Goal: Task Accomplishment & Management: Complete application form

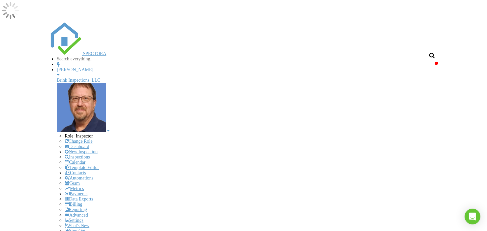
scroll to position [609, 499]
click at [427, 67] on div "[PERSON_NAME]" at bounding box center [247, 69] width 381 height 5
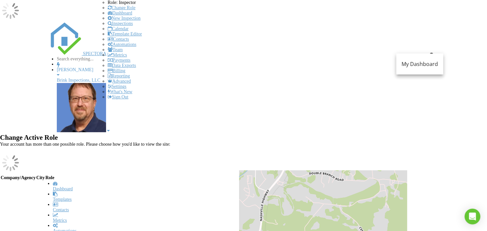
click at [133, 26] on link "Inspections" at bounding box center [120, 23] width 25 height 5
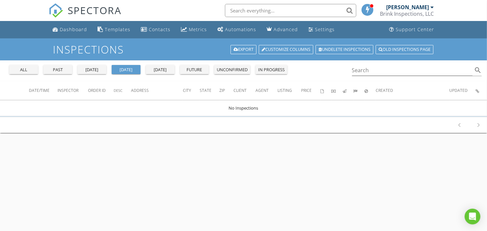
click at [22, 72] on div "all" at bounding box center [24, 70] width 24 height 7
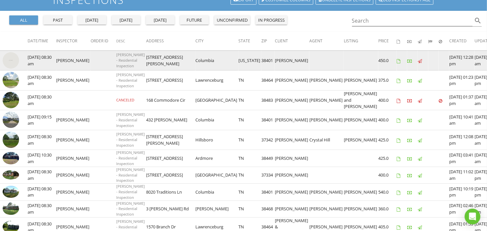
scroll to position [36, 0]
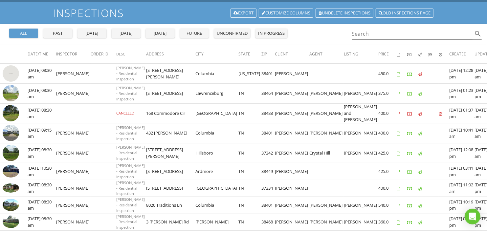
click at [244, 33] on div "unconfirmed" at bounding box center [232, 33] width 31 height 7
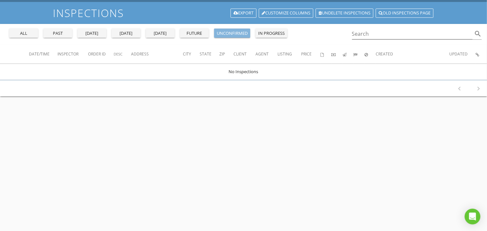
scroll to position [0, 0]
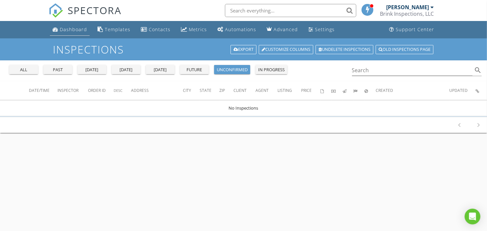
click at [67, 29] on div "Dashboard" at bounding box center [73, 29] width 27 height 6
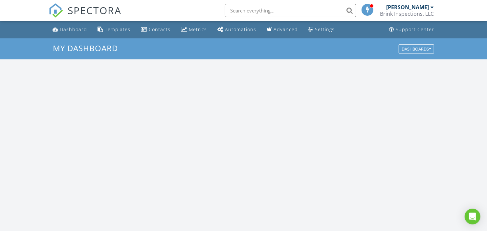
scroll to position [609, 499]
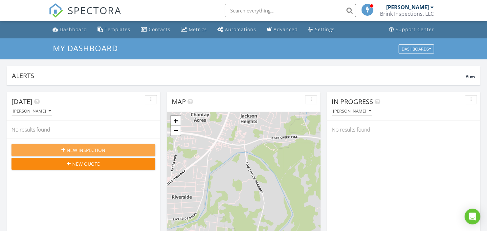
click at [43, 145] on button "New Inspection" at bounding box center [83, 150] width 144 height 12
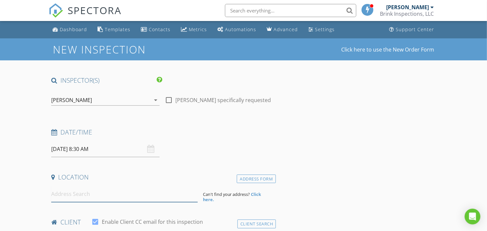
click at [89, 195] on input at bounding box center [124, 194] width 146 height 16
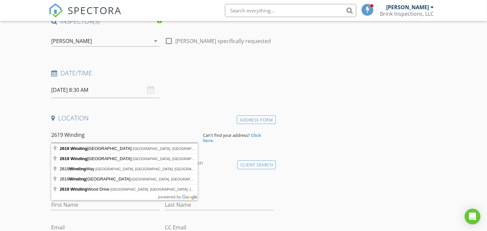
scroll to position [73, 0]
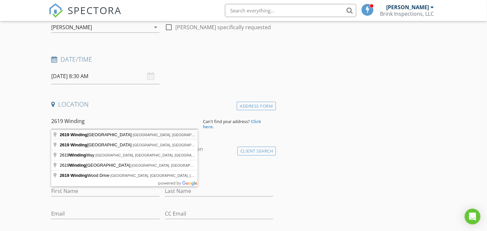
type input "2619 Winding Way Road, Culleoka, TN, USA"
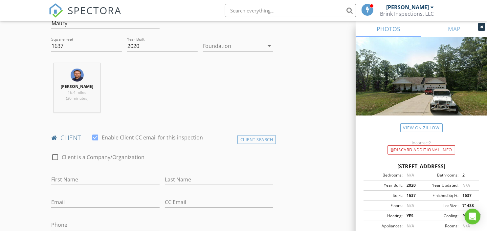
scroll to position [255, 0]
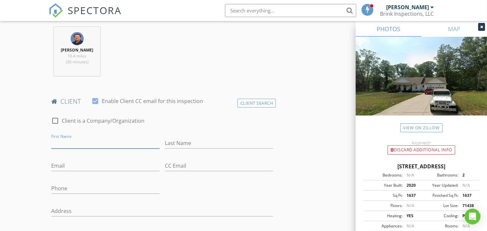
click at [98, 140] on input "First Name" at bounding box center [105, 143] width 108 height 11
type input "Brian"
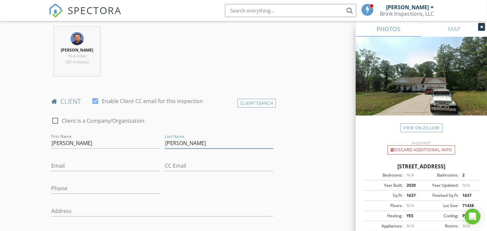
type input "Clemenshaw"
click at [111, 170] on input "Email" at bounding box center [105, 166] width 108 height 11
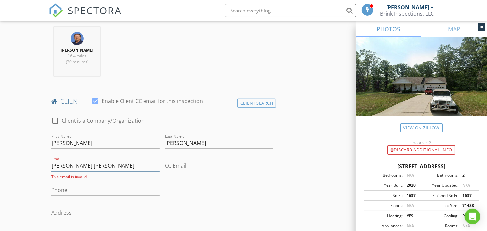
click at [110, 167] on input "brian.clemenshaw" at bounding box center [105, 166] width 108 height 11
type input "brian.clemenshaw@marelli.com"
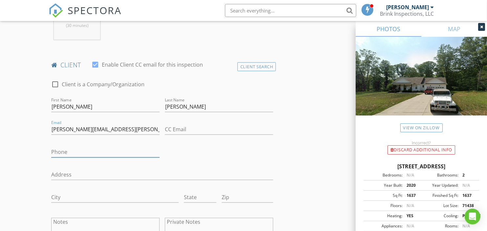
drag, startPoint x: 112, startPoint y: 156, endPoint x: 112, endPoint y: 153, distance: 3.6
click at [112, 156] on input "Phone" at bounding box center [105, 152] width 108 height 11
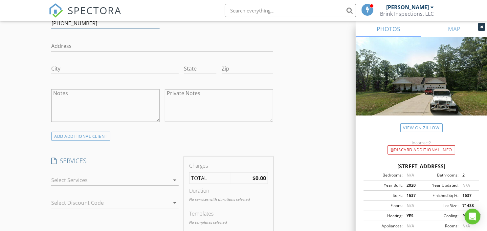
scroll to position [438, 0]
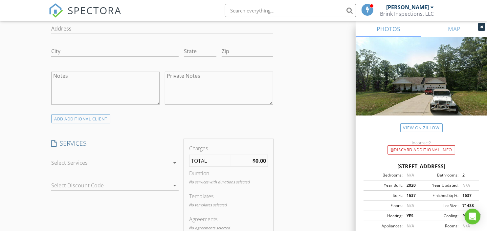
type input "931-993-6041"
click at [117, 160] on div at bounding box center [110, 163] width 118 height 11
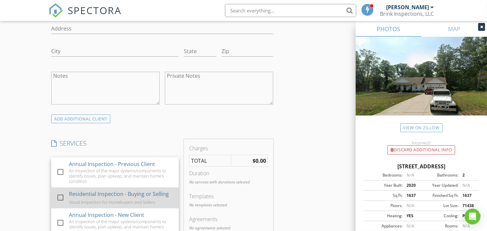
click at [106, 202] on div "Visual Inspection for Homebuyers and Sellers" at bounding box center [112, 202] width 86 height 5
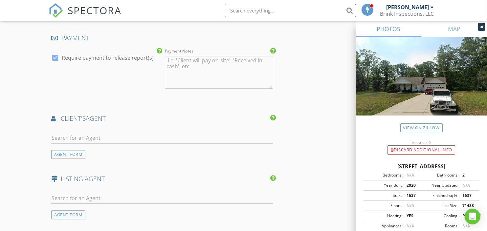
scroll to position [767, 0]
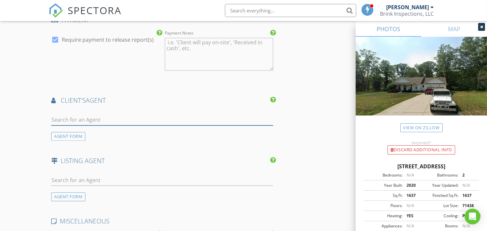
click at [81, 115] on input "text" at bounding box center [162, 120] width 222 height 11
click at [64, 132] on div "AGENT FORM" at bounding box center [68, 136] width 34 height 9
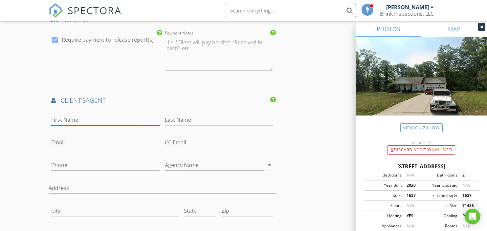
click at [76, 115] on input "First Name" at bounding box center [105, 120] width 108 height 11
type input "Tamieka"
type input "Russell"
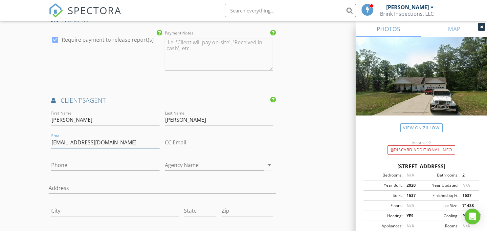
type input "tamiekarussell@realtracs.com"
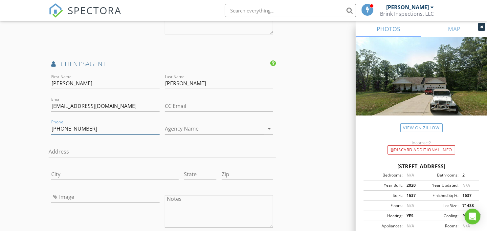
type input "931-478-6613"
drag, startPoint x: 195, startPoint y: 126, endPoint x: 201, endPoint y: 128, distance: 6.8
click at [197, 126] on input "Agency Name" at bounding box center [214, 129] width 99 height 11
type input "TriStar Elite"
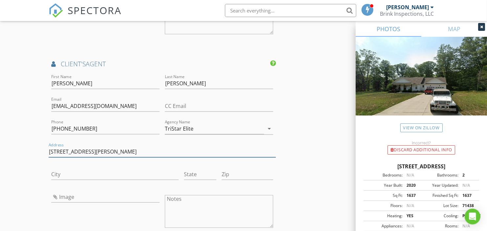
type input "811 Hatcher Lane"
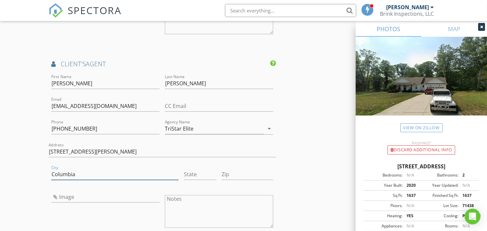
type input "Columbia"
type input "Tennessee"
type input "38401"
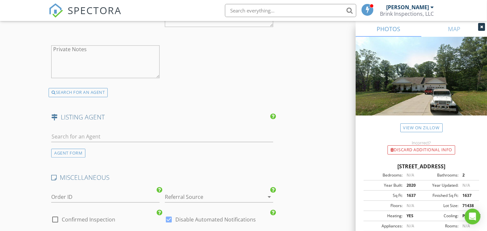
scroll to position [1022, 0]
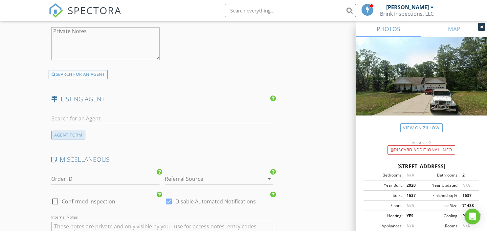
click at [72, 131] on div "AGENT FORM" at bounding box center [68, 135] width 34 height 9
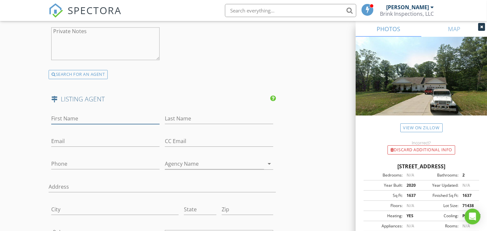
click at [76, 113] on input "First Name" at bounding box center [105, 118] width 108 height 11
type input "Tamieka"
click at [178, 113] on input "Last Name" at bounding box center [219, 118] width 108 height 11
type input "Russell"
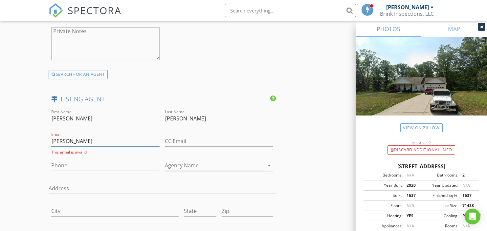
type input "tamiekarussell@realtracs.com"
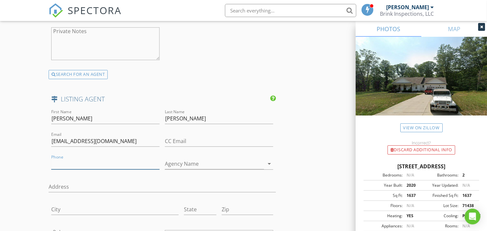
click at [91, 161] on input "Phone" at bounding box center [105, 164] width 108 height 11
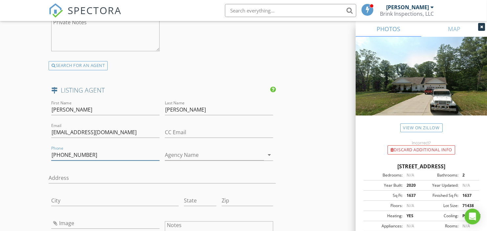
scroll to position [1059, 0]
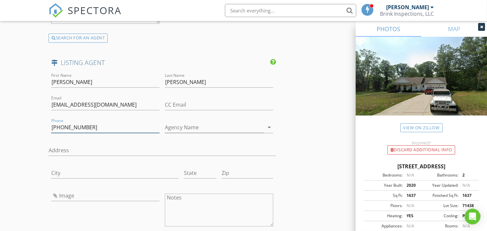
type input "931-478-6613"
click at [207, 124] on input "Agency Name" at bounding box center [214, 127] width 99 height 11
type input "TriStar Elite"
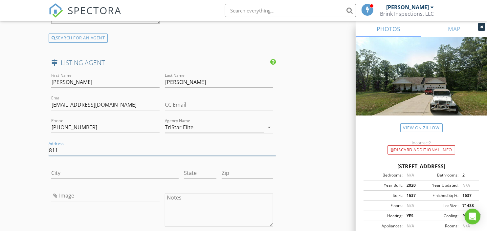
type input "811 Hatcher Lane"
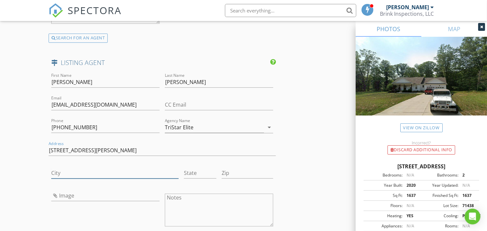
drag, startPoint x: 114, startPoint y: 171, endPoint x: 115, endPoint y: 167, distance: 4.8
click at [114, 170] on input "City" at bounding box center [114, 173] width 127 height 11
type input "Columbia"
type input "t"
type input "Tennessee"
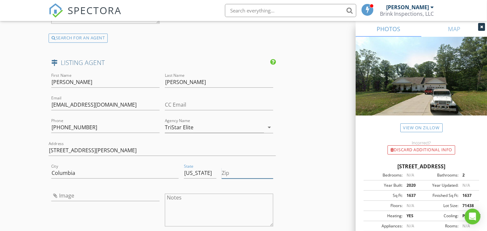
type input "38401"
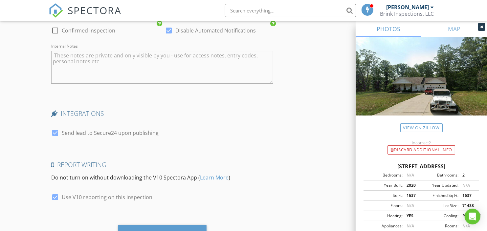
scroll to position [1415, 0]
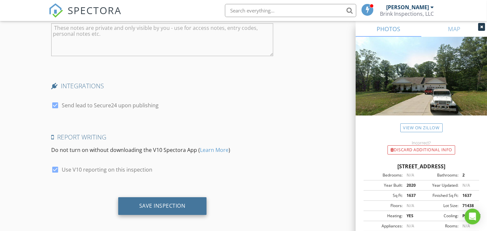
click at [160, 197] on div "Save Inspection" at bounding box center [162, 206] width 88 height 18
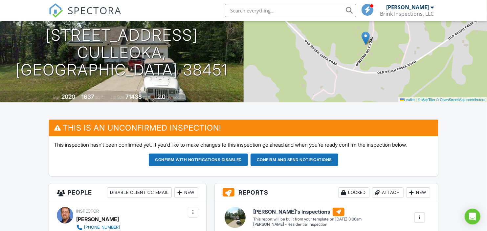
scroll to position [109, 0]
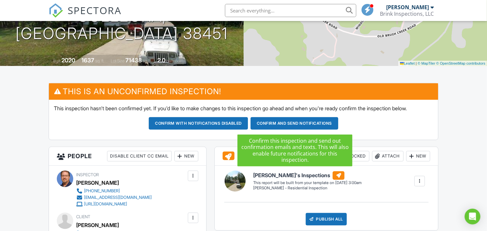
click at [248, 122] on button "Confirm and send notifications" at bounding box center [198, 123] width 99 height 12
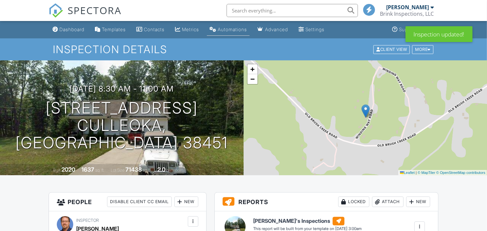
click at [238, 27] on div "Automations" at bounding box center [232, 30] width 29 height 6
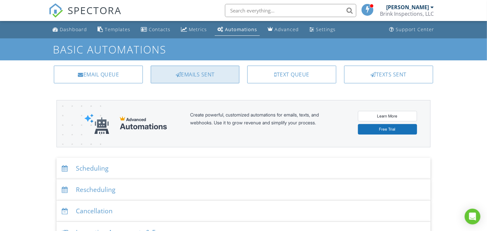
click at [189, 81] on div "Emails Sent" at bounding box center [195, 75] width 89 height 18
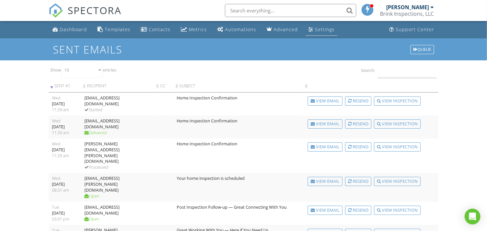
click at [309, 30] on div "Settings" at bounding box center [311, 29] width 5 height 5
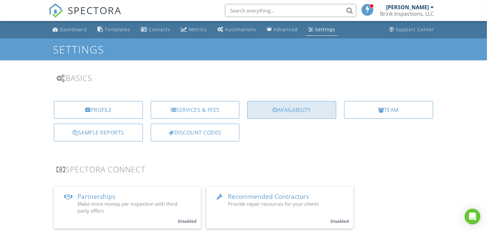
click at [274, 112] on div at bounding box center [275, 109] width 5 height 5
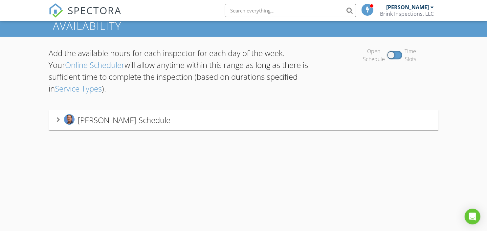
scroll to position [38, 0]
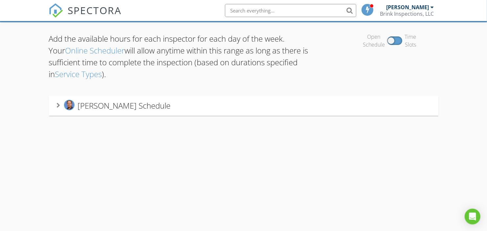
click at [119, 112] on div "[PERSON_NAME] Schedule" at bounding box center [244, 106] width 390 height 20
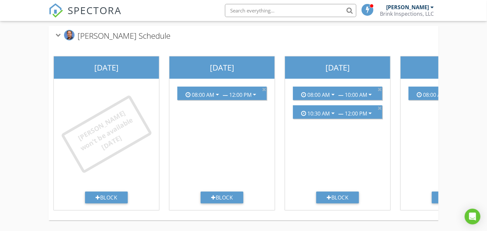
scroll to position [113, 0]
click at [376, 107] on div "10:30 AM arrow_drop_down — 12:00 PM arrow_drop_down" at bounding box center [338, 112] width 84 height 11
click at [380, 105] on icon at bounding box center [380, 107] width 4 height 5
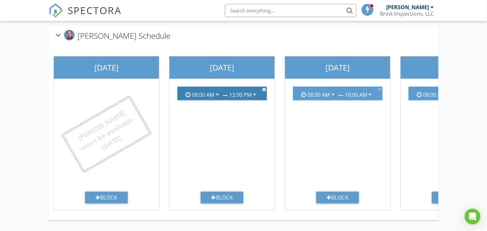
click at [264, 87] on icon at bounding box center [264, 89] width 4 height 5
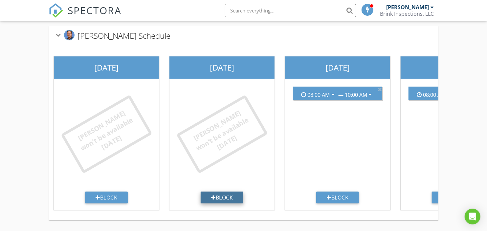
click at [224, 195] on div "Block" at bounding box center [222, 198] width 43 height 12
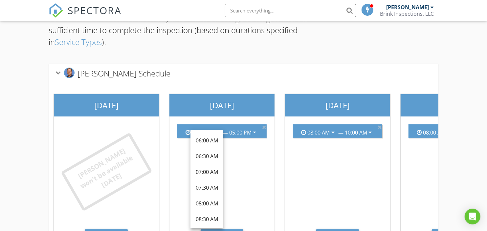
scroll to position [0, 0]
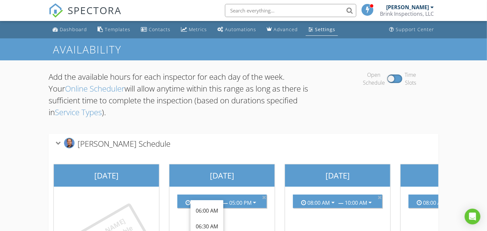
click at [398, 78] on div "Open Schedule Time Slots" at bounding box center [390, 79] width 98 height 16
drag, startPoint x: 391, startPoint y: 78, endPoint x: 405, endPoint y: 80, distance: 13.7
click at [405, 80] on div "Open Schedule Time Slots" at bounding box center [390, 79] width 98 height 16
click at [405, 80] on div "Time Slots" at bounding box center [410, 79] width 11 height 16
click at [411, 80] on div "Time Slots" at bounding box center [410, 79] width 11 height 16
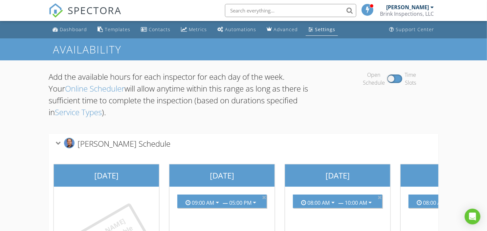
click at [374, 77] on div "Open Schedule" at bounding box center [374, 79] width 22 height 16
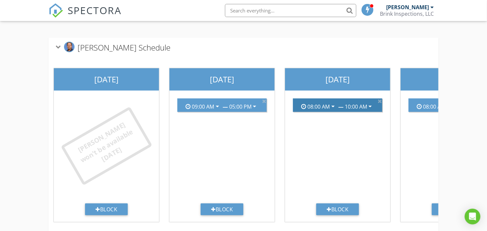
scroll to position [109, 0]
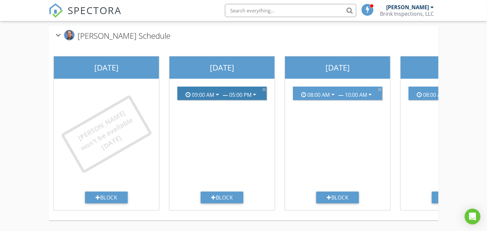
click at [257, 92] on icon "arrow_drop_down" at bounding box center [255, 95] width 8 height 8
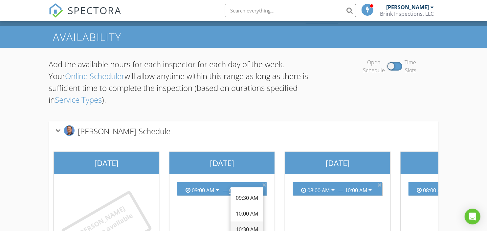
scroll to position [0, 0]
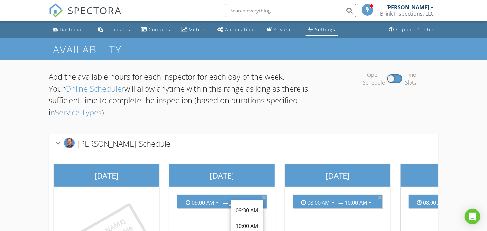
click at [273, 137] on div "Kevin Brink's Schedule" at bounding box center [244, 144] width 390 height 20
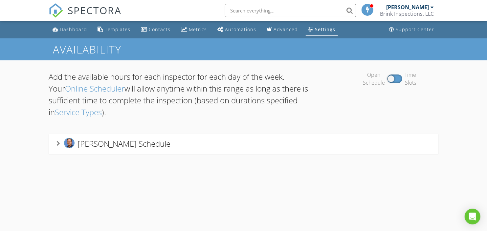
click at [172, 147] on div "Kevin Brink's Schedule" at bounding box center [244, 144] width 374 height 12
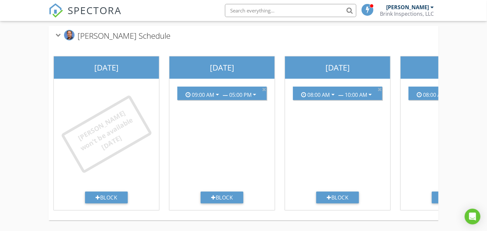
scroll to position [113, 0]
click at [215, 91] on icon "arrow_drop_down" at bounding box center [218, 95] width 8 height 8
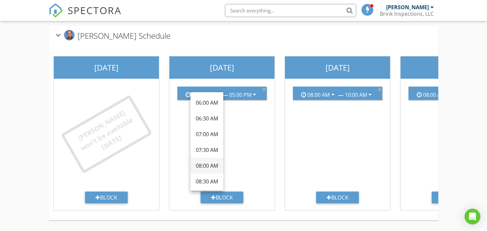
click at [204, 162] on div "08:00 AM" at bounding box center [207, 166] width 22 height 8
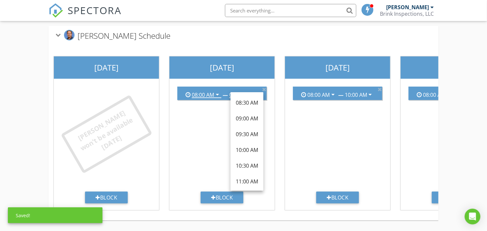
click at [183, 134] on div "08:00 AM arrow_drop_down — 05:00 PM arrow_drop_down" at bounding box center [222, 136] width 100 height 110
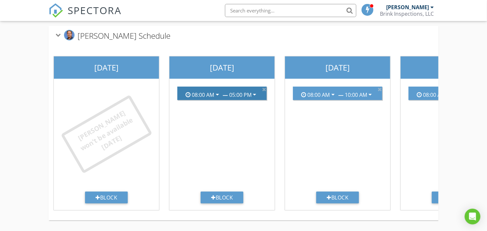
click at [255, 91] on icon "arrow_drop_down" at bounding box center [255, 95] width 8 height 8
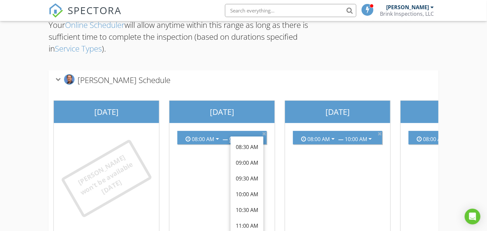
scroll to position [77, 0]
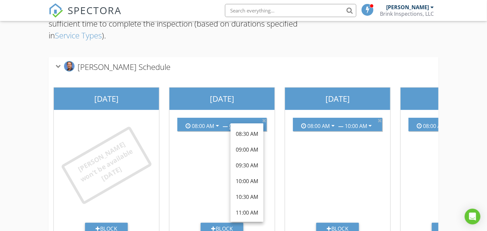
click at [203, 161] on div "08:00 AM arrow_drop_down — 05:00 PM arrow_drop_down" at bounding box center [222, 168] width 100 height 110
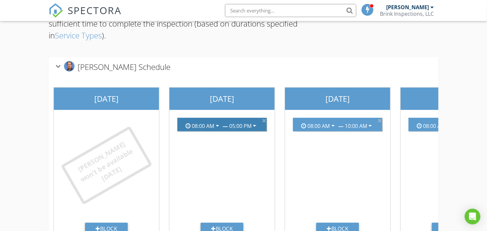
click at [256, 126] on icon "arrow_drop_down" at bounding box center [255, 126] width 8 height 8
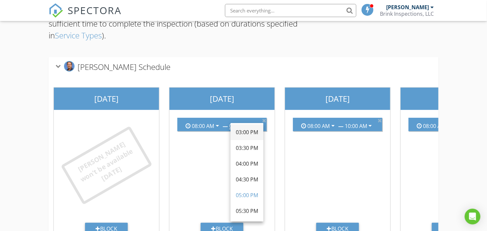
scroll to position [219, 0]
click at [187, 171] on div "08:00 AM arrow_drop_down — 05:00 PM arrow_drop_down" at bounding box center [222, 168] width 100 height 110
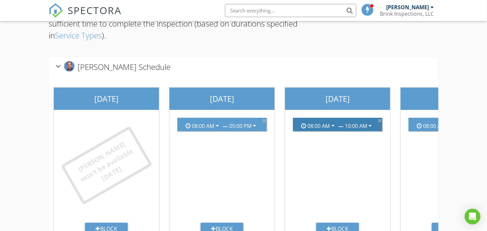
click at [372, 125] on icon "arrow_drop_down" at bounding box center [370, 126] width 8 height 8
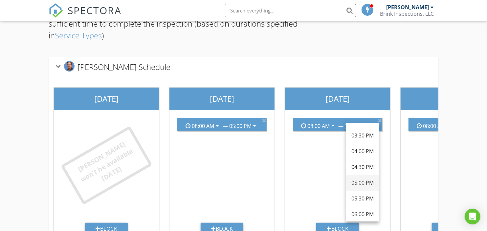
click at [365, 181] on div "05:00 PM" at bounding box center [363, 183] width 22 height 8
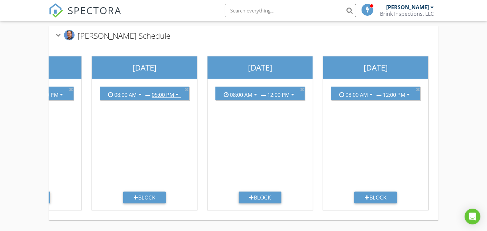
scroll to position [0, 203]
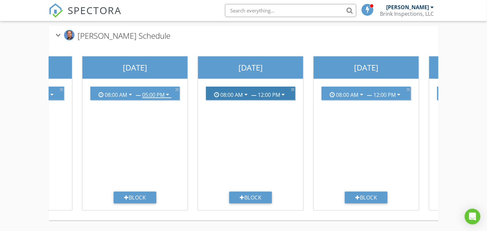
click at [284, 91] on icon "arrow_drop_down" at bounding box center [283, 95] width 8 height 8
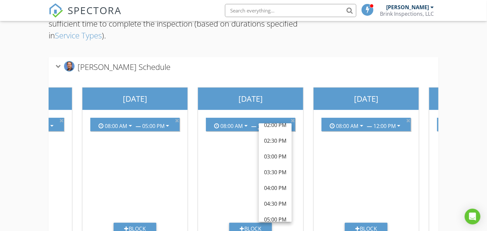
scroll to position [219, 0]
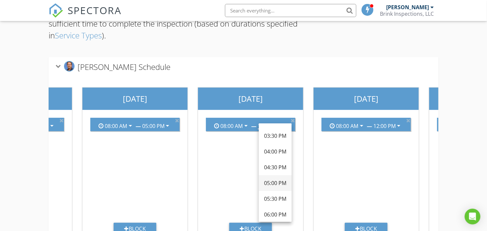
click at [283, 183] on div "05:00 PM" at bounding box center [275, 183] width 22 height 8
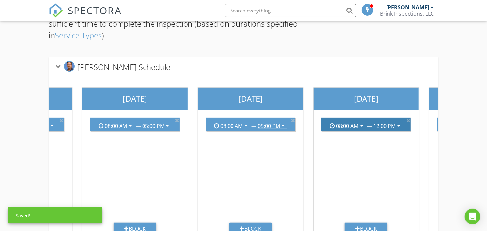
click at [401, 123] on icon "arrow_drop_down" at bounding box center [399, 126] width 8 height 8
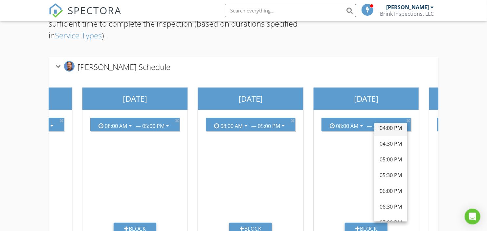
scroll to position [255, 0]
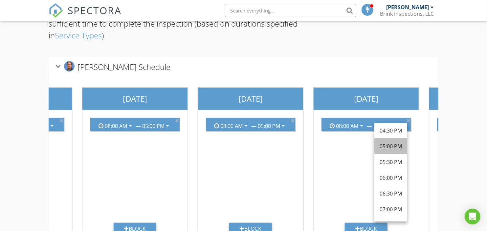
click at [396, 146] on div "05:00 PM" at bounding box center [391, 147] width 22 height 8
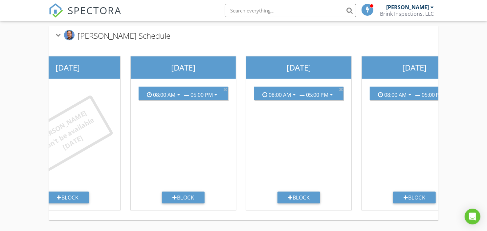
scroll to position [0, 26]
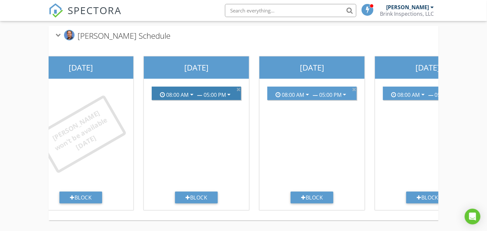
click at [230, 91] on icon "arrow_drop_down" at bounding box center [229, 95] width 8 height 8
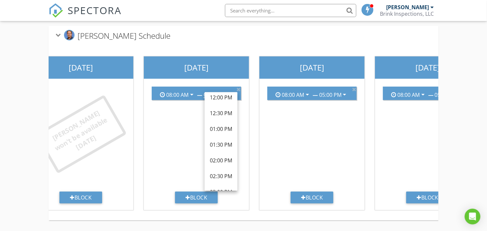
scroll to position [103, 0]
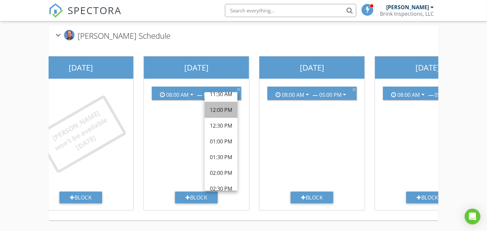
click at [225, 106] on div "12:00 PM" at bounding box center [221, 110] width 22 height 8
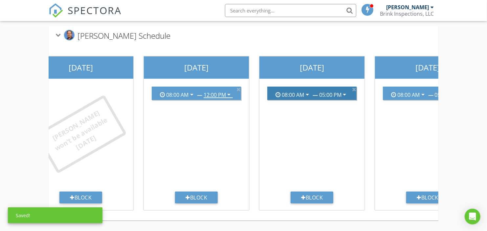
click at [346, 91] on icon "arrow_drop_down" at bounding box center [345, 95] width 8 height 8
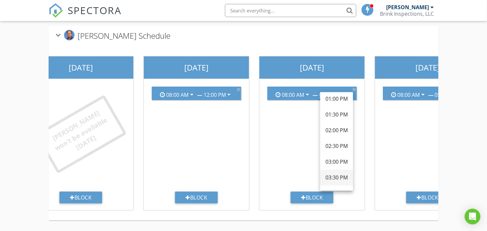
scroll to position [109, 0]
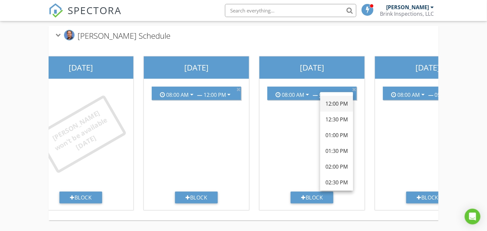
click at [340, 100] on div "12:00 PM" at bounding box center [337, 104] width 22 height 8
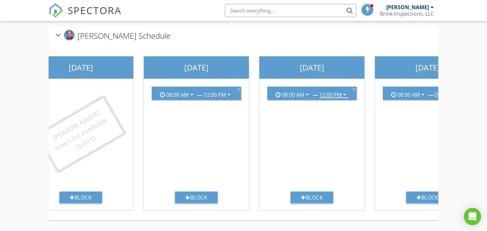
click at [472, 216] on icon "Open Intercom Messenger" at bounding box center [473, 217] width 8 height 9
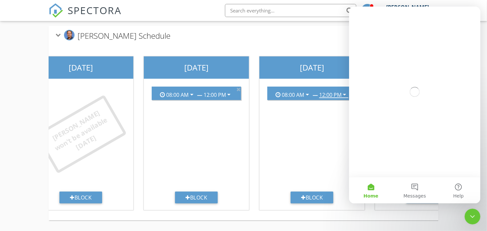
scroll to position [0, 0]
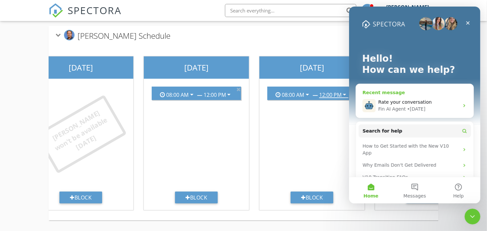
click at [399, 107] on div "Fin AI Agent" at bounding box center [392, 109] width 28 height 7
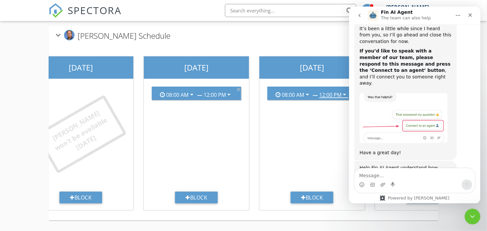
scroll to position [805, 0]
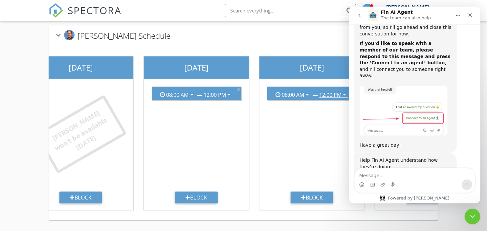
click at [433, 193] on span "Amazing" at bounding box center [431, 199] width 12 height 12
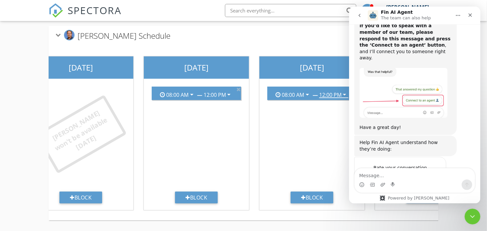
click at [380, 180] on div "Intercom messenger" at bounding box center [382, 185] width 5 height 11
click at [377, 177] on textarea "Message…" at bounding box center [415, 174] width 120 height 11
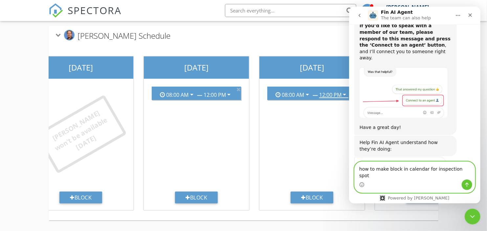
type textarea "how to make block in calendar for inspection spots"
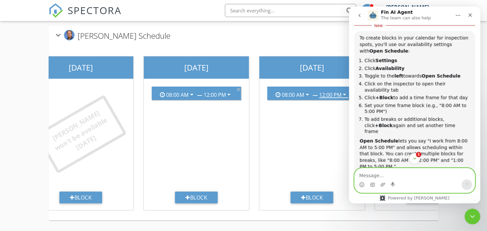
scroll to position [1053, 0]
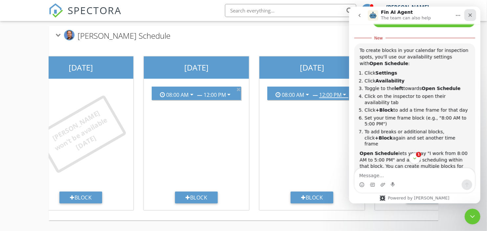
click at [471, 12] on icon "Close" at bounding box center [470, 14] width 5 height 5
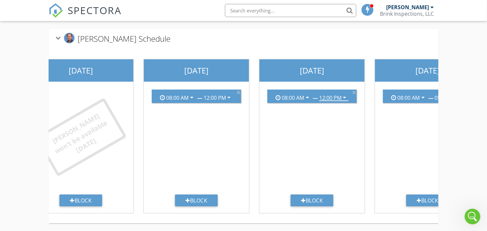
scroll to position [113, 0]
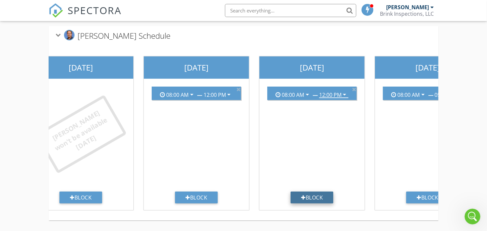
click at [324, 195] on div "Block" at bounding box center [312, 198] width 43 height 12
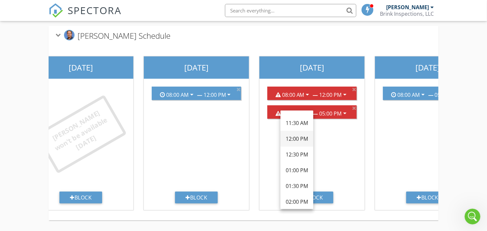
scroll to position [182, 0]
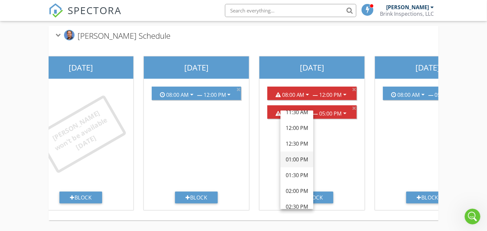
click at [299, 156] on div "01:00 PM" at bounding box center [297, 160] width 22 height 8
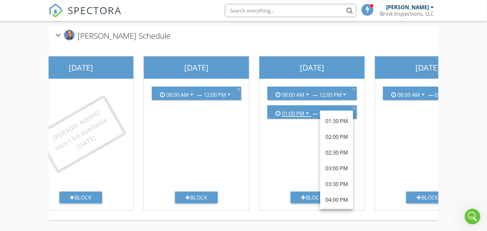
click at [373, 123] on div "Wednesday 08:00 AM arrow_drop_down — 05:00 PM arrow_drop_down Block" at bounding box center [428, 133] width 116 height 164
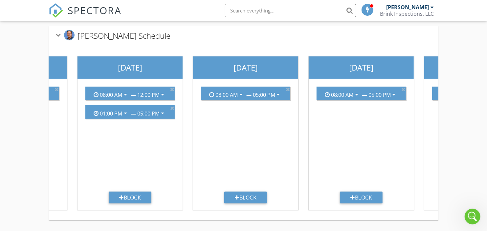
scroll to position [0, 218]
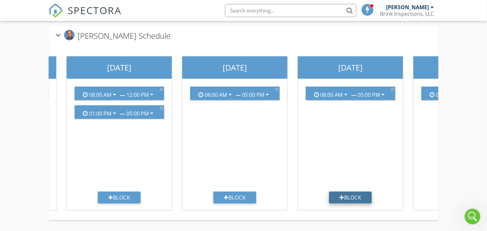
click at [351, 193] on div "Block" at bounding box center [350, 198] width 43 height 12
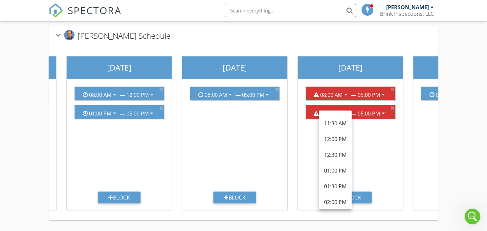
scroll to position [182, 0]
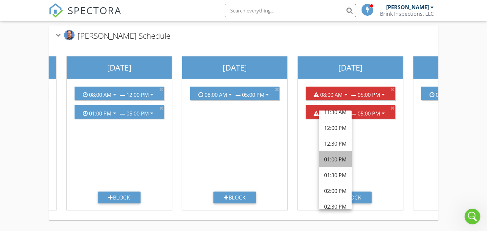
click at [333, 156] on div "01:00 PM" at bounding box center [335, 160] width 22 height 8
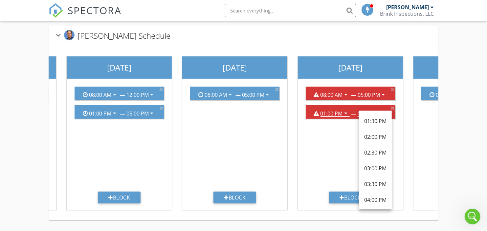
click at [337, 157] on div "08:00 AM arrow_drop_down — 05:00 PM arrow_drop_down 01:00 PM arrow_drop_down — …" at bounding box center [351, 136] width 100 height 110
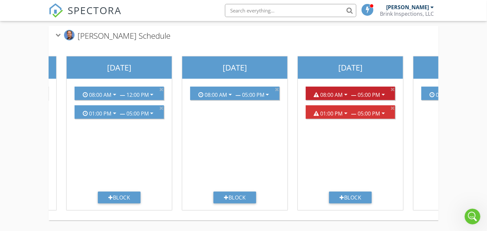
click at [385, 91] on icon "arrow_drop_down" at bounding box center [383, 95] width 8 height 8
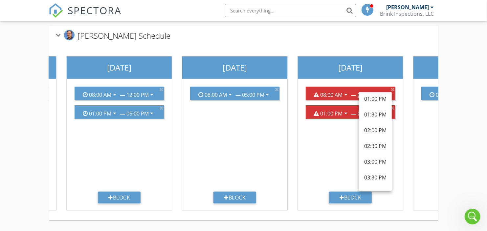
scroll to position [109, 0]
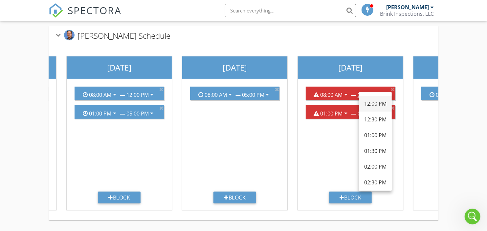
click at [378, 100] on div "12:00 PM" at bounding box center [375, 104] width 22 height 8
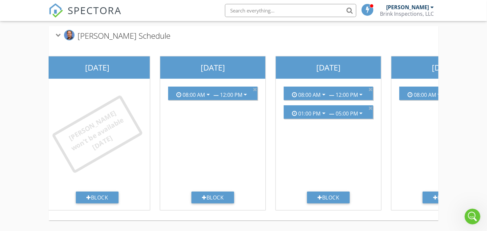
scroll to position [0, 0]
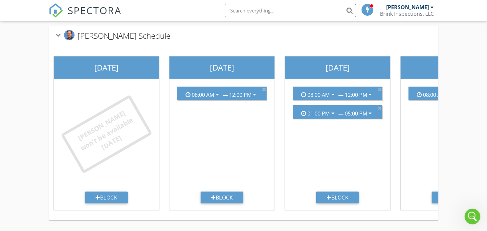
click at [66, 10] on link "SPECTORA" at bounding box center [85, 16] width 73 height 14
